Goal: Task Accomplishment & Management: Complete application form

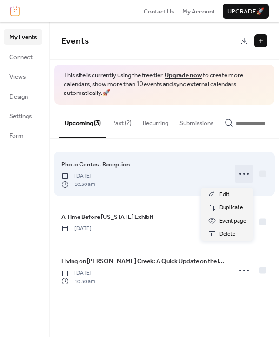
click at [246, 175] on icon at bounding box center [244, 174] width 15 height 15
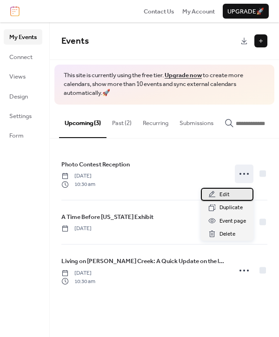
click at [227, 195] on span "Edit" at bounding box center [225, 194] width 10 height 9
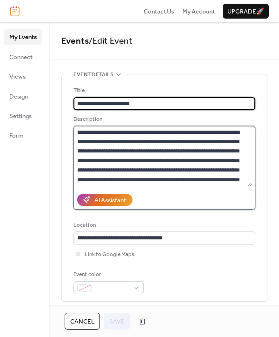
click at [78, 134] on textarea "**********" at bounding box center [162, 156] width 179 height 60
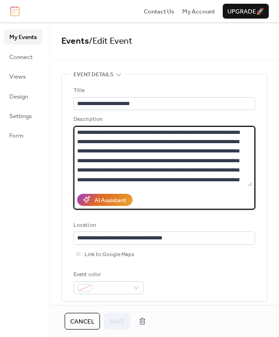
paste textarea "**********"
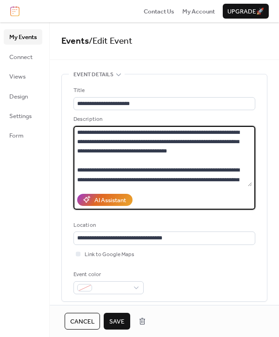
drag, startPoint x: 130, startPoint y: 133, endPoint x: 71, endPoint y: 135, distance: 58.7
click at [71, 135] on div "**********" at bounding box center [164, 187] width 205 height 227
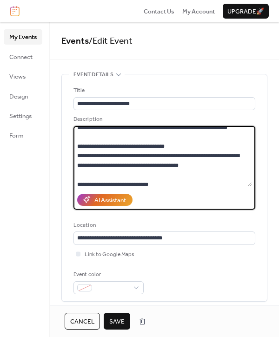
scroll to position [110, 0]
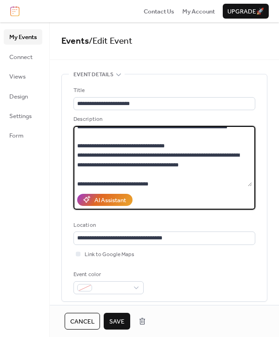
click at [79, 155] on textarea at bounding box center [162, 156] width 179 height 60
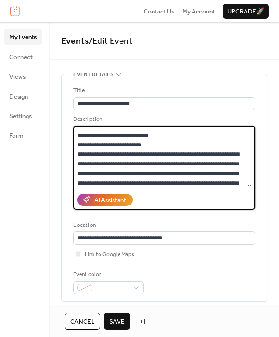
scroll to position [159, 0]
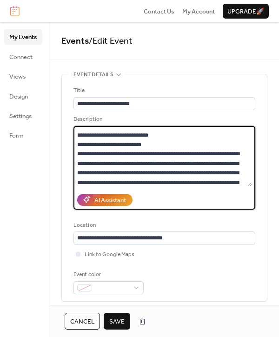
click at [149, 155] on textarea at bounding box center [162, 156] width 179 height 60
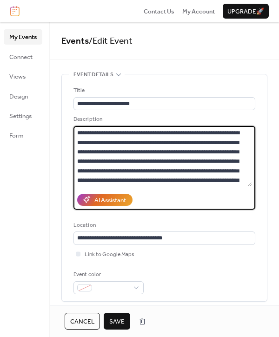
scroll to position [200, 0]
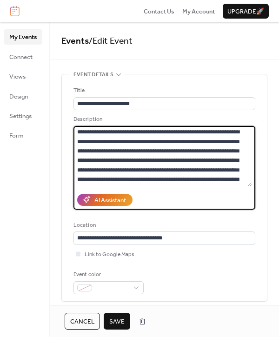
drag, startPoint x: 182, startPoint y: 153, endPoint x: 79, endPoint y: 149, distance: 103.8
click at [79, 149] on textarea at bounding box center [162, 156] width 179 height 60
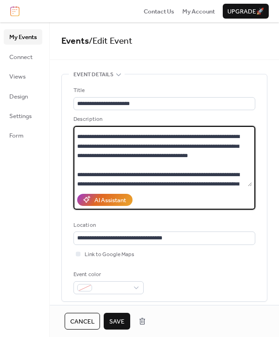
scroll to position [0, 0]
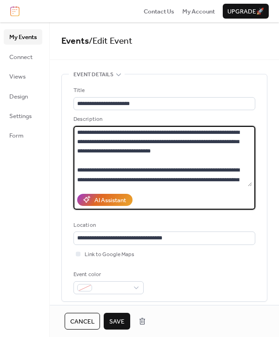
click at [174, 143] on textarea at bounding box center [162, 156] width 179 height 60
click at [193, 142] on textarea at bounding box center [162, 156] width 179 height 60
paste textarea "**********"
click at [192, 143] on textarea at bounding box center [162, 156] width 179 height 60
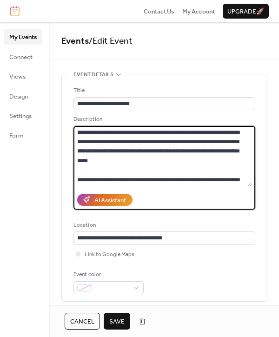
click at [149, 153] on textarea at bounding box center [162, 156] width 179 height 60
click at [188, 152] on textarea at bounding box center [162, 156] width 179 height 60
click at [151, 161] on textarea at bounding box center [162, 156] width 179 height 60
click at [153, 163] on textarea at bounding box center [162, 156] width 179 height 60
click at [237, 154] on textarea at bounding box center [162, 156] width 179 height 60
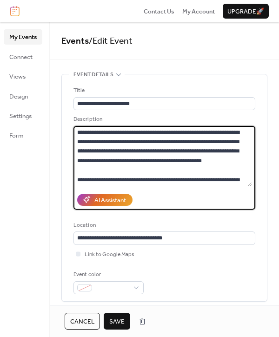
click at [237, 154] on textarea at bounding box center [162, 156] width 179 height 60
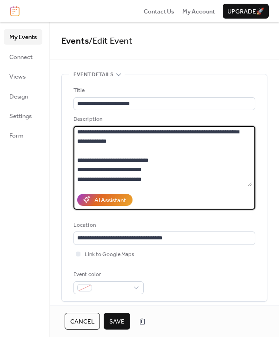
scroll to position [144, 0]
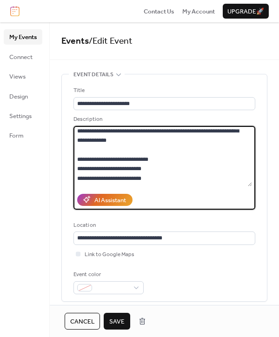
click at [100, 140] on textarea at bounding box center [162, 156] width 179 height 60
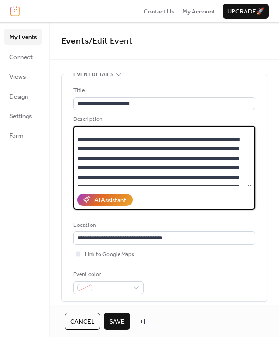
scroll to position [212, 0]
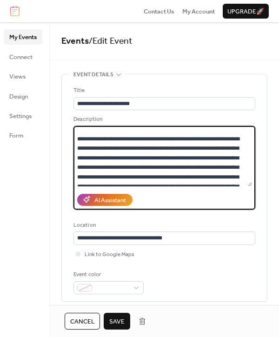
click at [117, 159] on textarea at bounding box center [162, 156] width 179 height 60
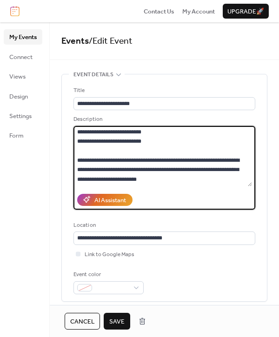
scroll to position [199, 0]
click at [125, 162] on textarea at bounding box center [162, 156] width 179 height 60
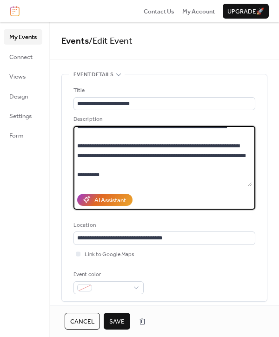
scroll to position [119, 0]
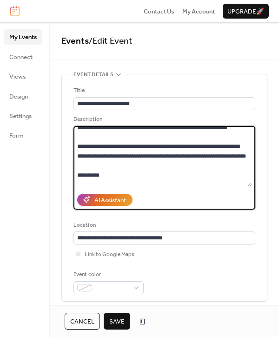
click at [106, 167] on textarea "**********" at bounding box center [162, 156] width 179 height 60
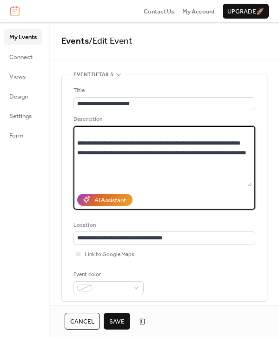
paste textarea "**********"
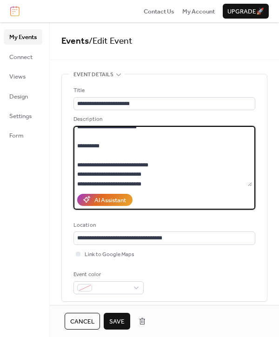
scroll to position [190, 0]
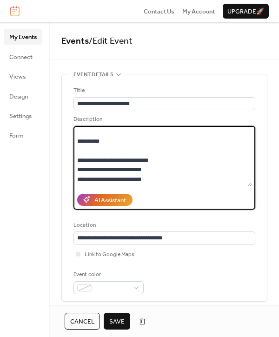
type textarea "**********"
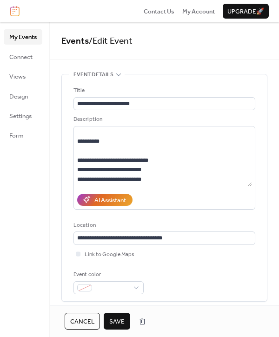
click at [115, 320] on span "Save" at bounding box center [116, 321] width 15 height 9
